Goal: Find contact information: Find contact information

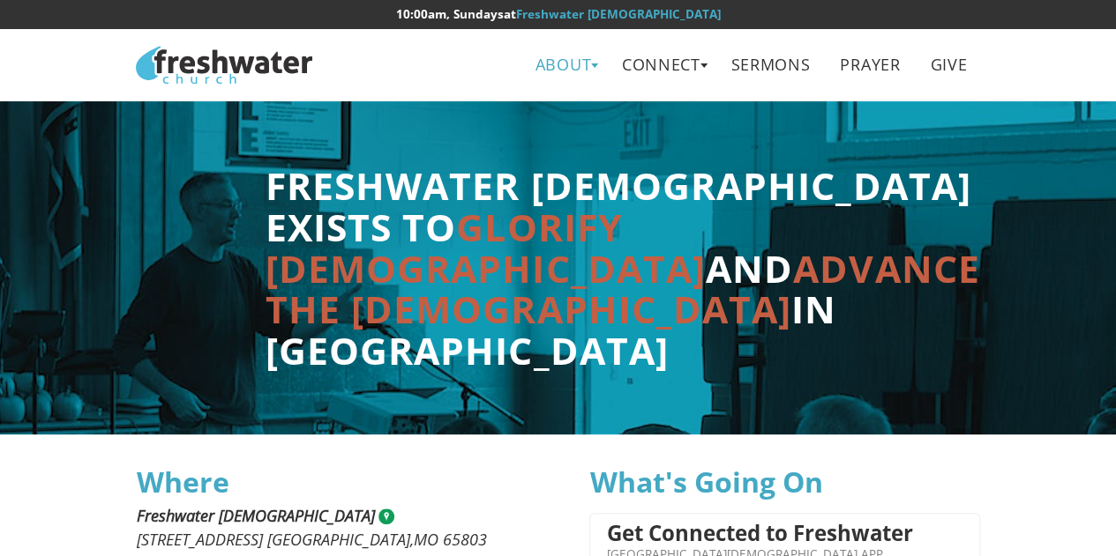
click at [571, 66] on link "About" at bounding box center [563, 65] width 82 height 40
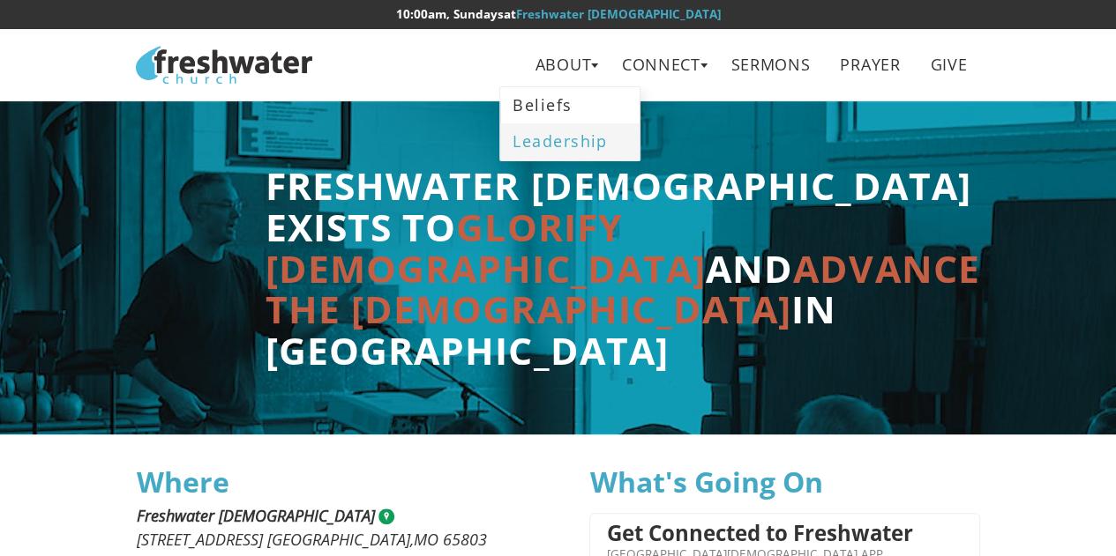
click at [550, 144] on link "Leadership" at bounding box center [569, 141] width 139 height 36
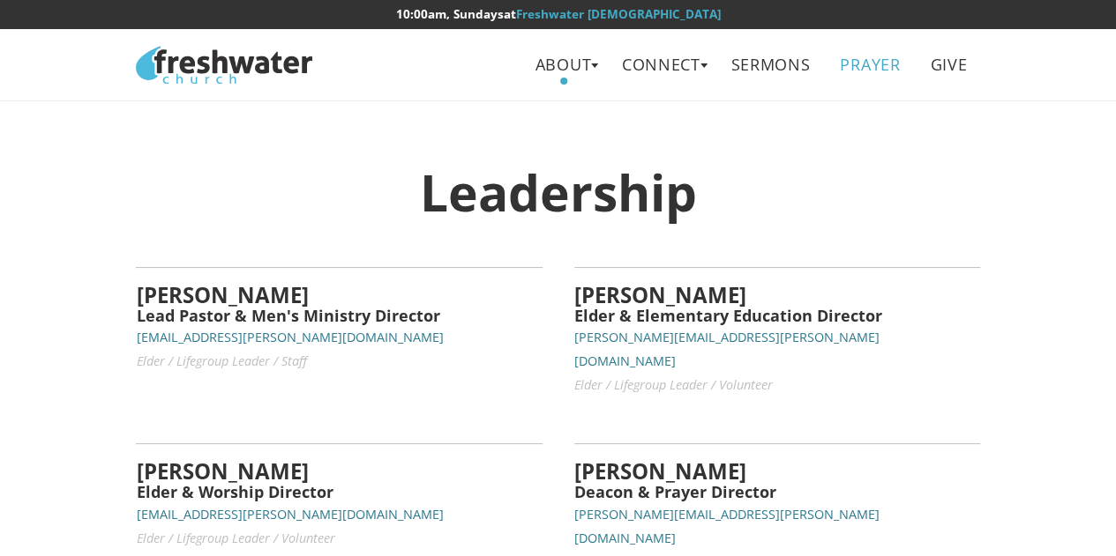
click at [858, 68] on link "Prayer" at bounding box center [870, 65] width 86 height 40
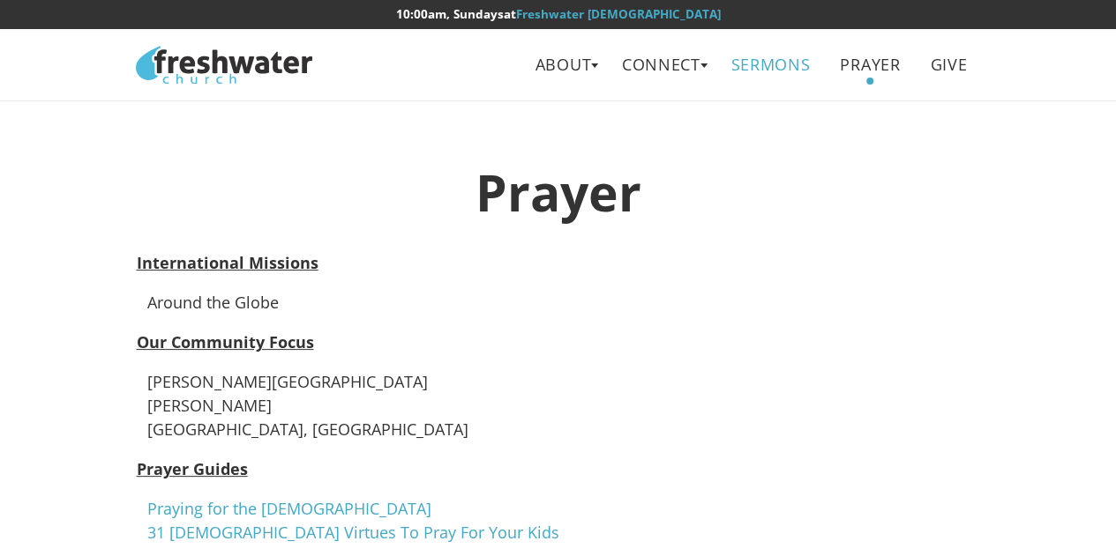
click at [751, 73] on link "Sermons" at bounding box center [770, 65] width 105 height 40
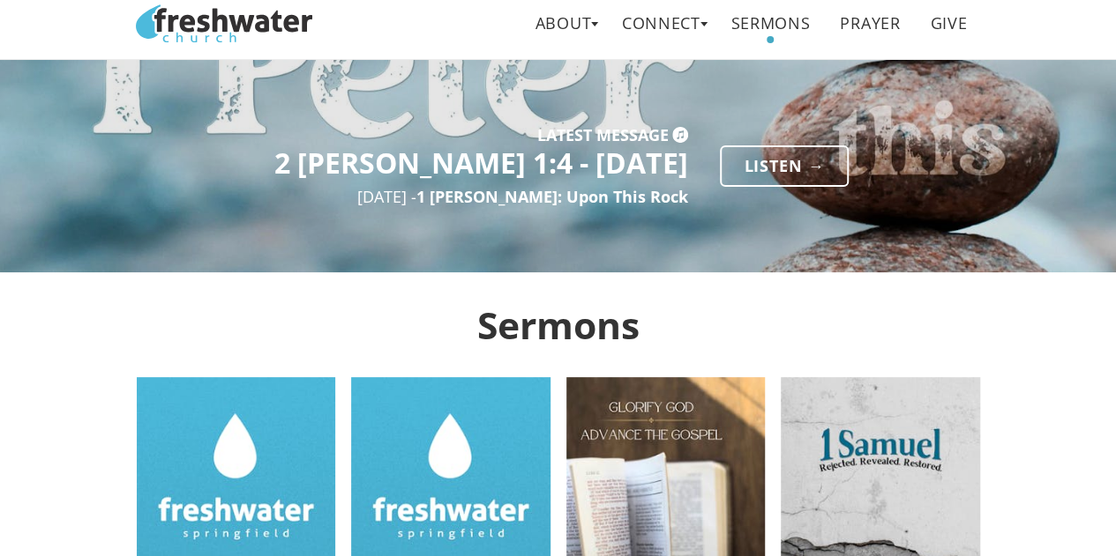
scroll to position [11, 0]
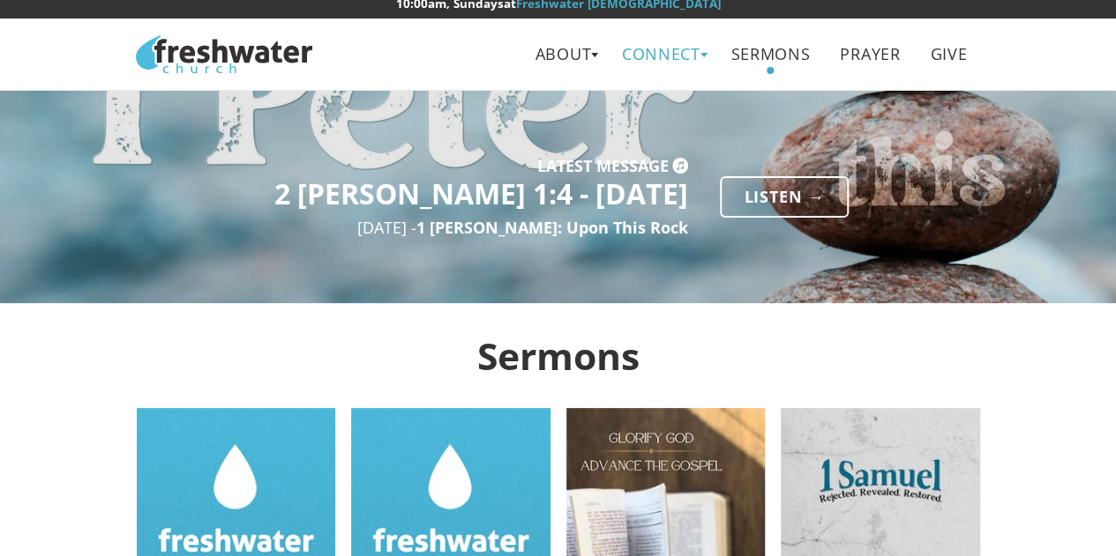
click at [653, 41] on link "Connect" at bounding box center [661, 54] width 105 height 40
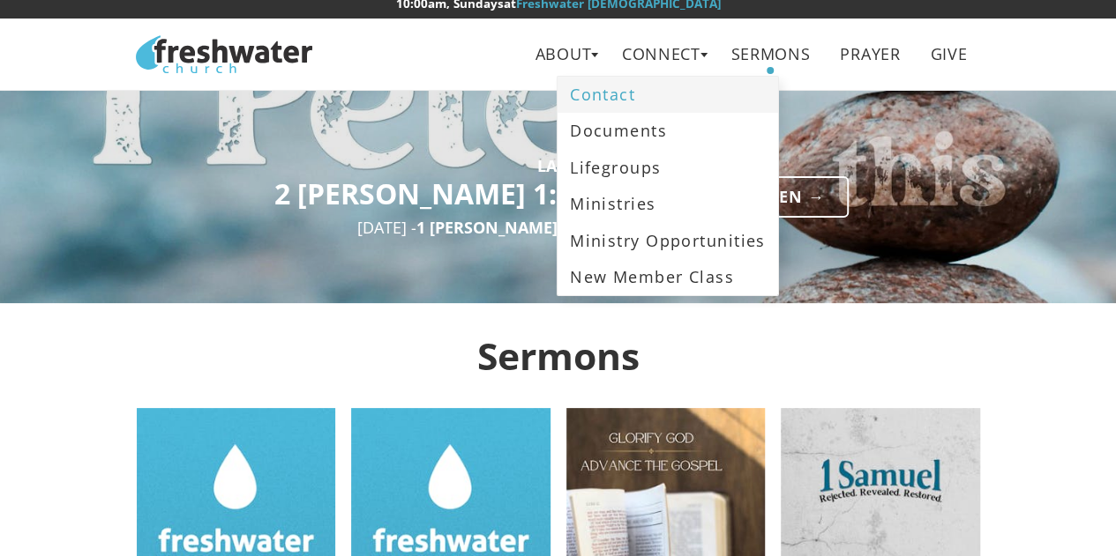
click at [634, 86] on link "Contact" at bounding box center [667, 95] width 220 height 36
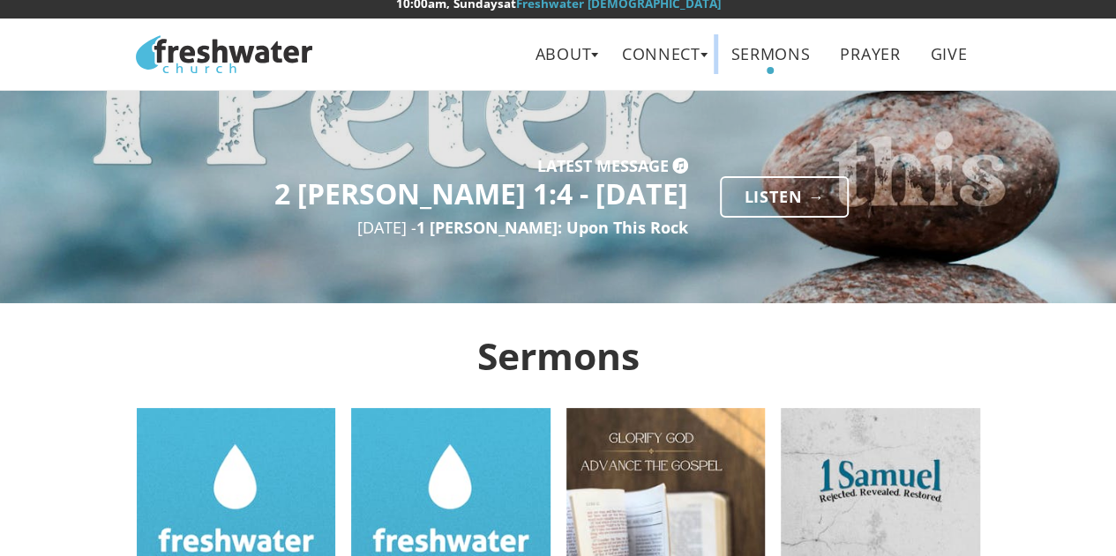
click at [634, 86] on nav "Freshwater Church About Beliefs Leadership Connect Contact Documents Lifegroups…" at bounding box center [558, 55] width 1116 height 72
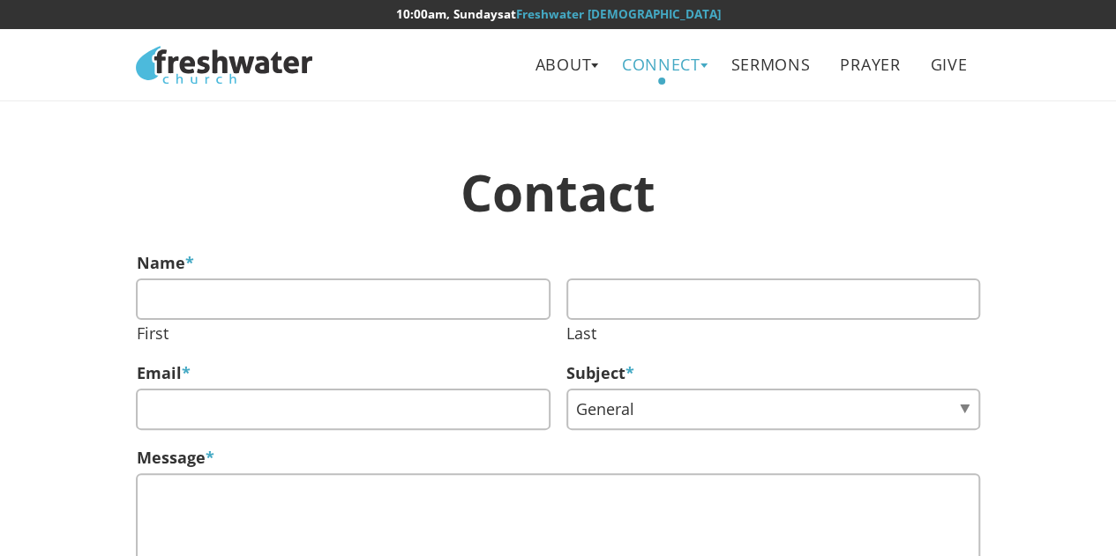
click at [672, 72] on link "Connect" at bounding box center [661, 65] width 105 height 40
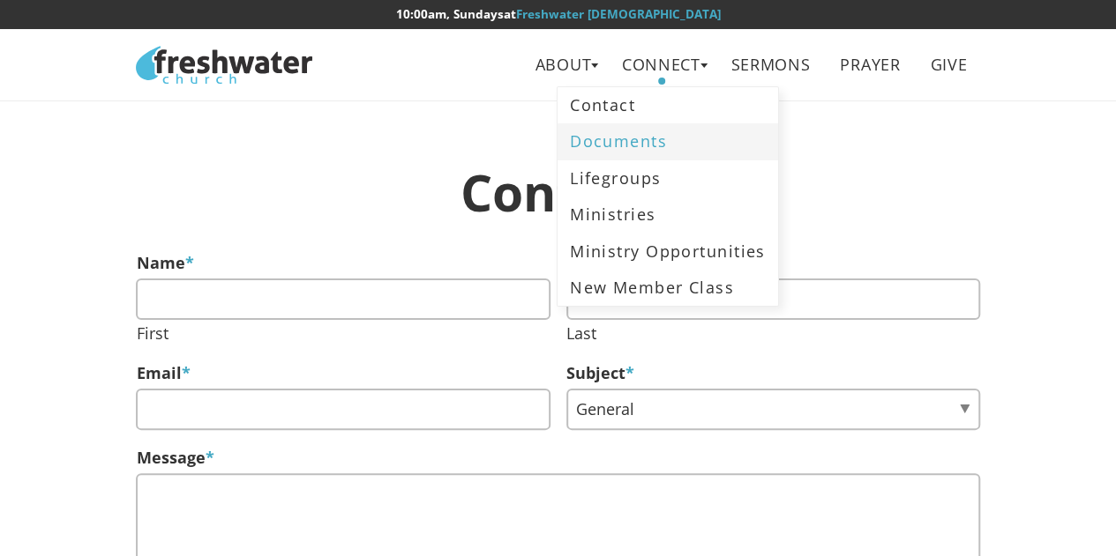
click at [638, 151] on link "Documents" at bounding box center [667, 141] width 220 height 36
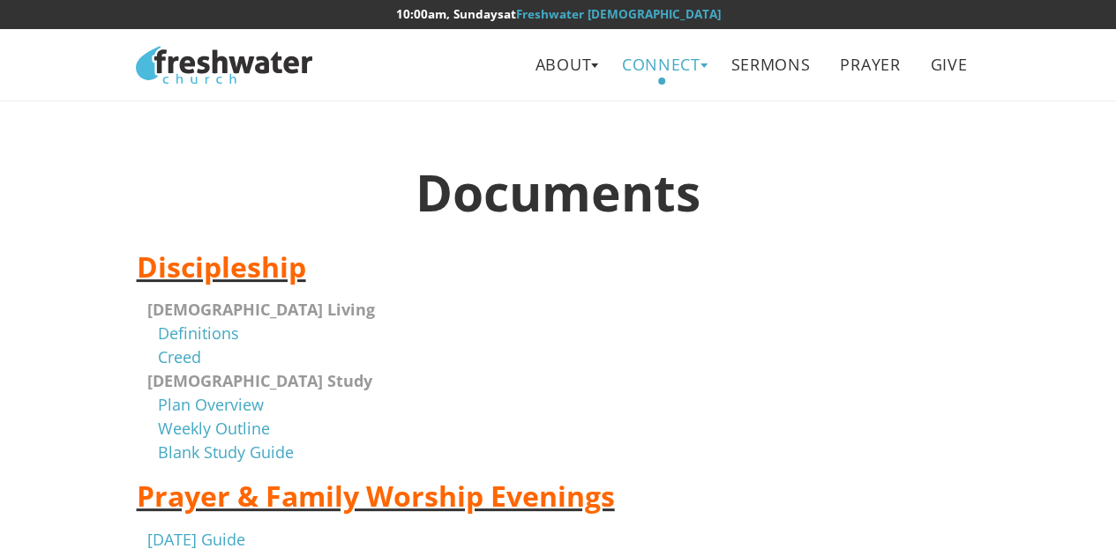
click at [670, 68] on link "Connect" at bounding box center [661, 65] width 105 height 40
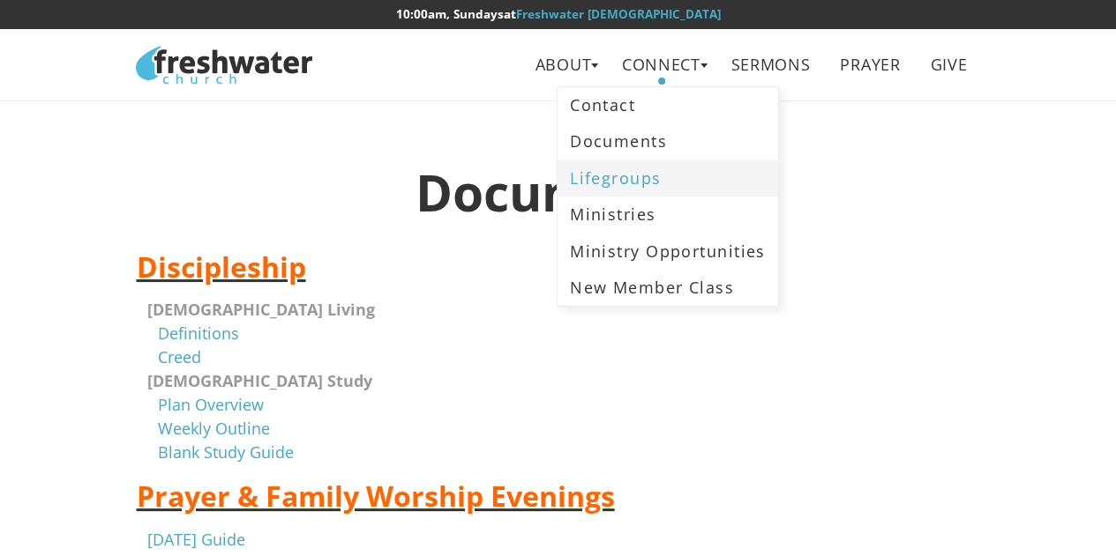
click at [644, 178] on link "Lifegroups" at bounding box center [667, 179] width 220 height 36
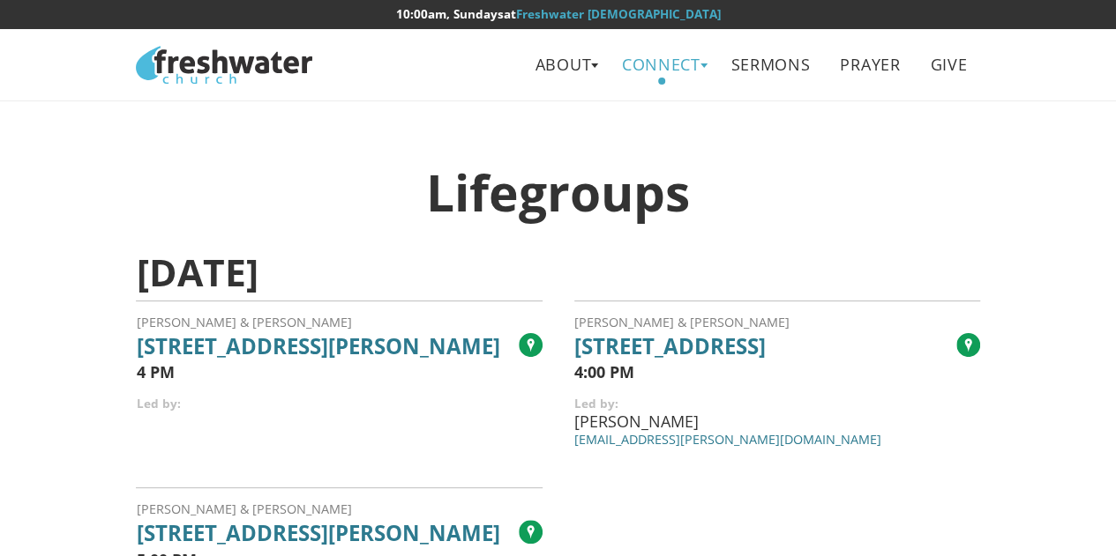
click at [655, 62] on link "Connect" at bounding box center [661, 65] width 105 height 40
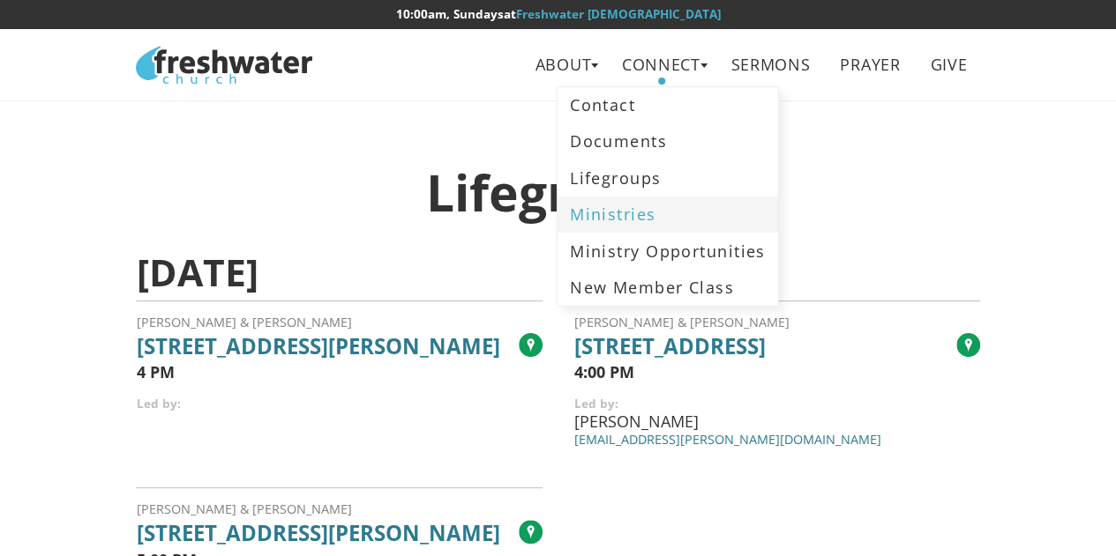
click at [616, 215] on link "Ministries" at bounding box center [667, 215] width 220 height 36
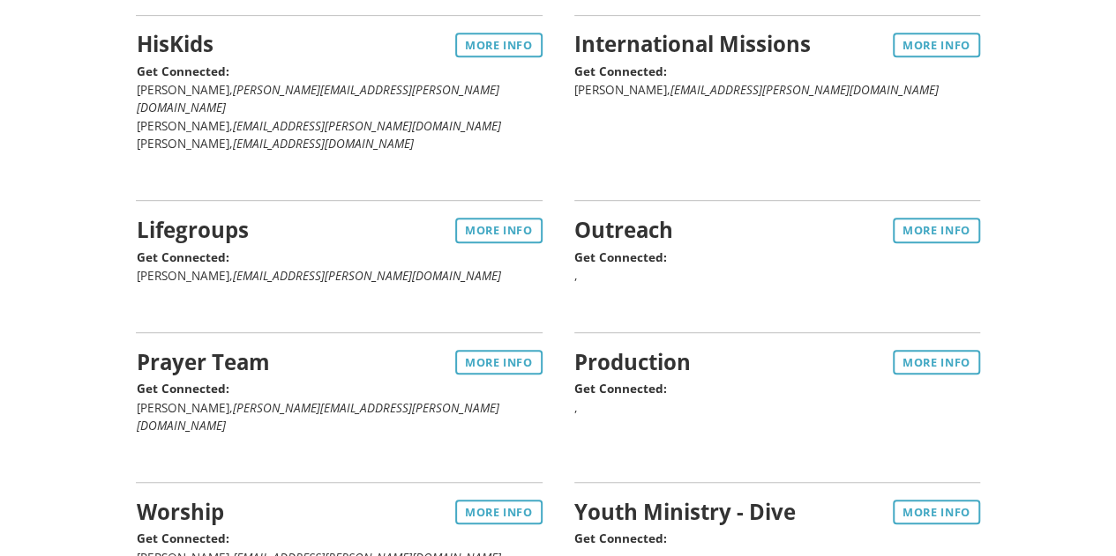
scroll to position [420, 0]
click at [917, 219] on link "More Info" at bounding box center [936, 231] width 87 height 25
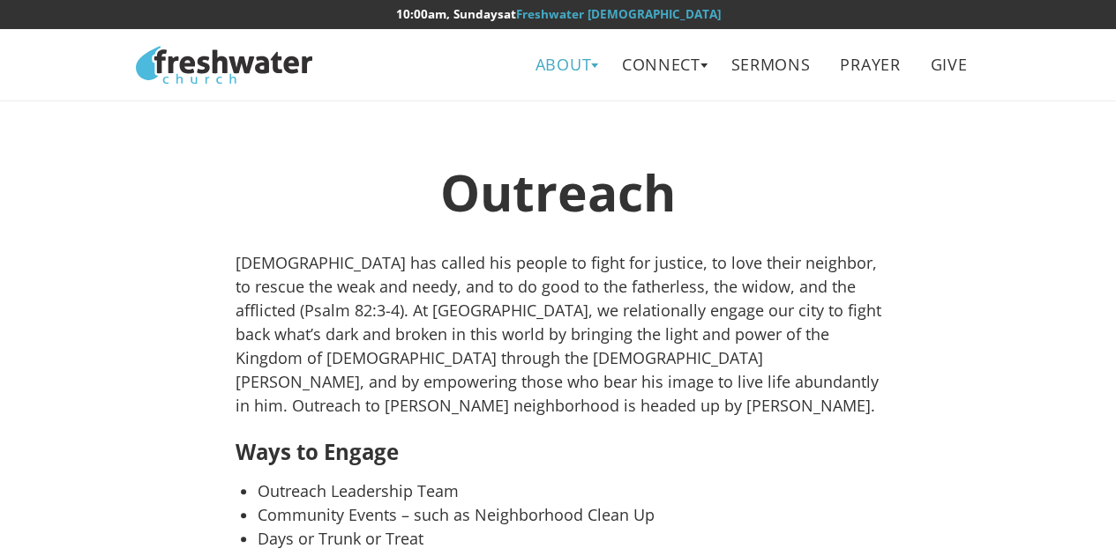
click at [575, 69] on link "About" at bounding box center [563, 65] width 82 height 40
click at [557, 140] on link "Leadership" at bounding box center [569, 141] width 139 height 36
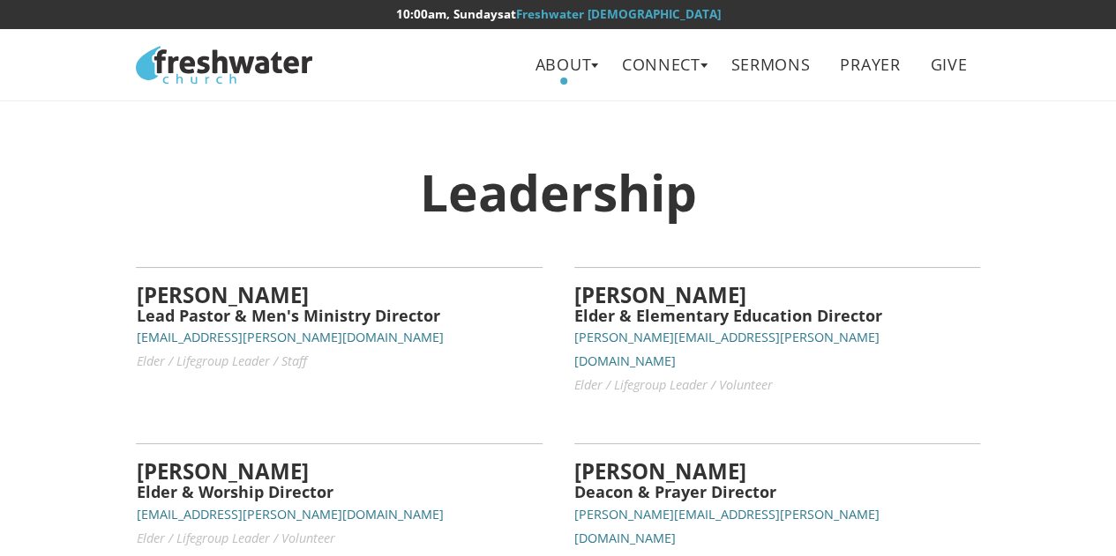
click at [273, 332] on small "[EMAIL_ADDRESS][PERSON_NAME][DOMAIN_NAME]" at bounding box center [289, 337] width 307 height 17
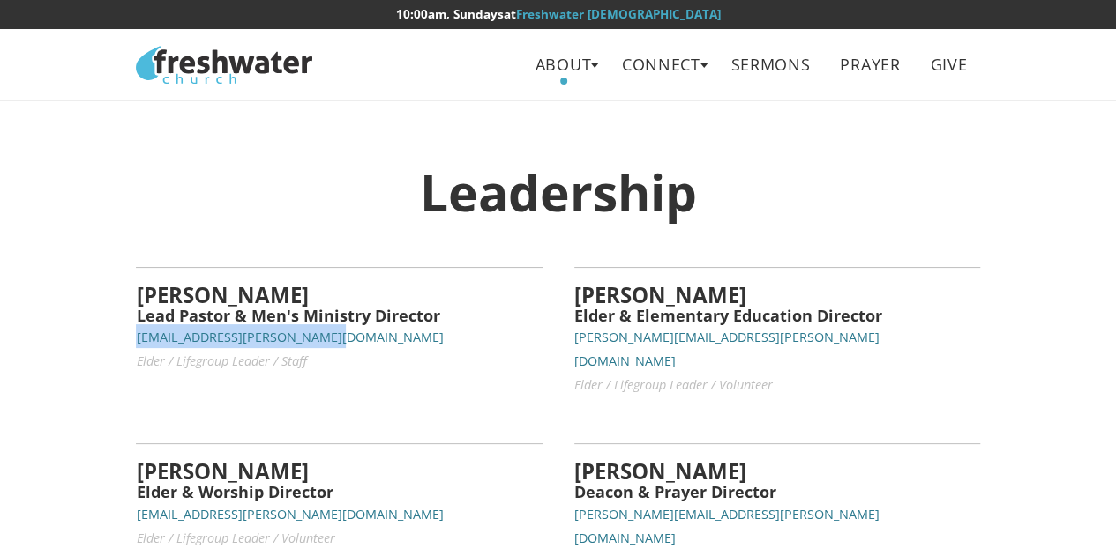
drag, startPoint x: 317, startPoint y: 337, endPoint x: 136, endPoint y: 340, distance: 180.8
click at [136, 340] on p "[EMAIL_ADDRESS][PERSON_NAME][DOMAIN_NAME] Elder / Lifegroup Leader / Staff" at bounding box center [339, 349] width 406 height 48
copy small "[EMAIL_ADDRESS][PERSON_NAME][DOMAIN_NAME]"
